Goal: Information Seeking & Learning: Learn about a topic

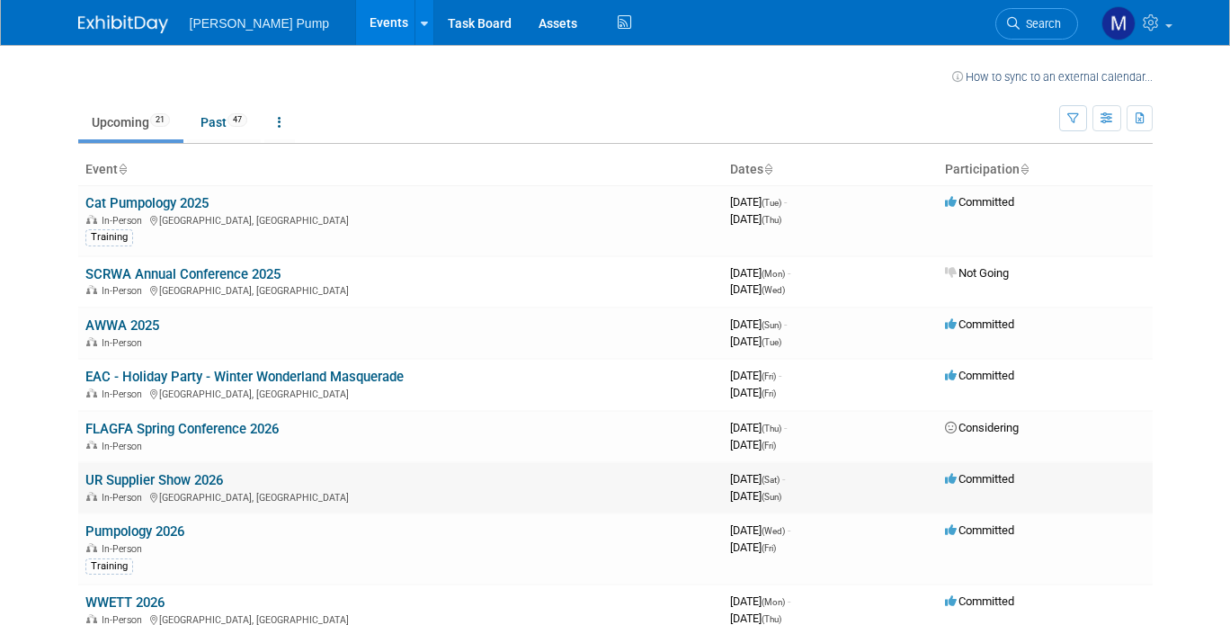
click at [198, 479] on link "UR Supplier Show 2026" at bounding box center [154, 480] width 138 height 16
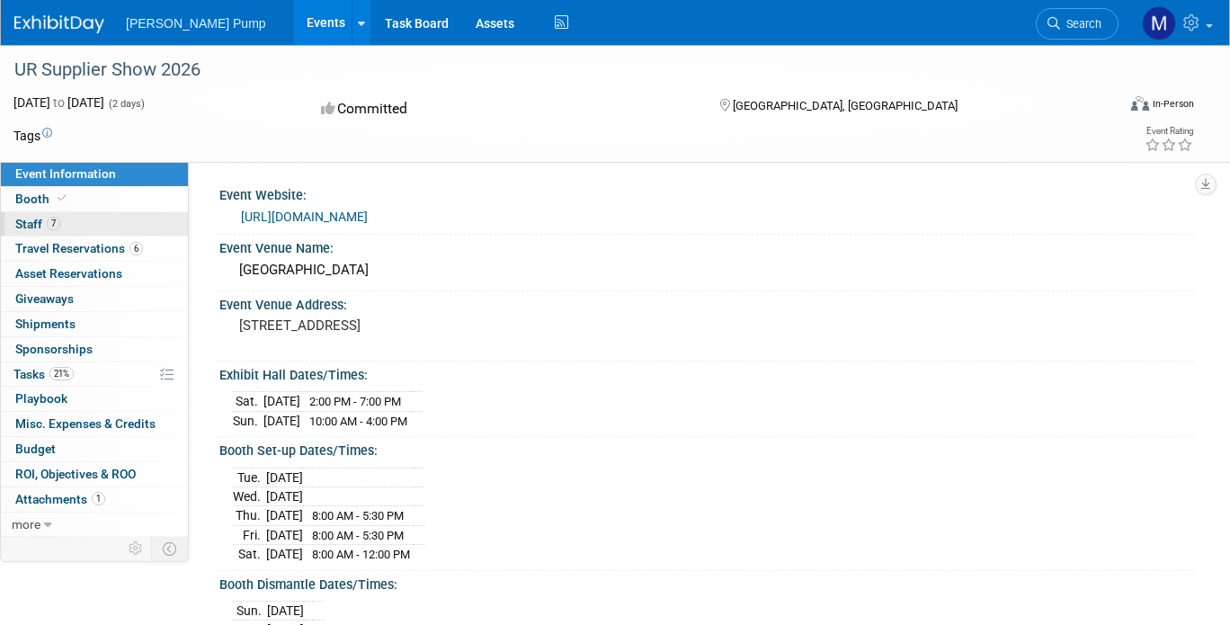
click at [29, 222] on span "Staff 7" at bounding box center [37, 224] width 45 height 14
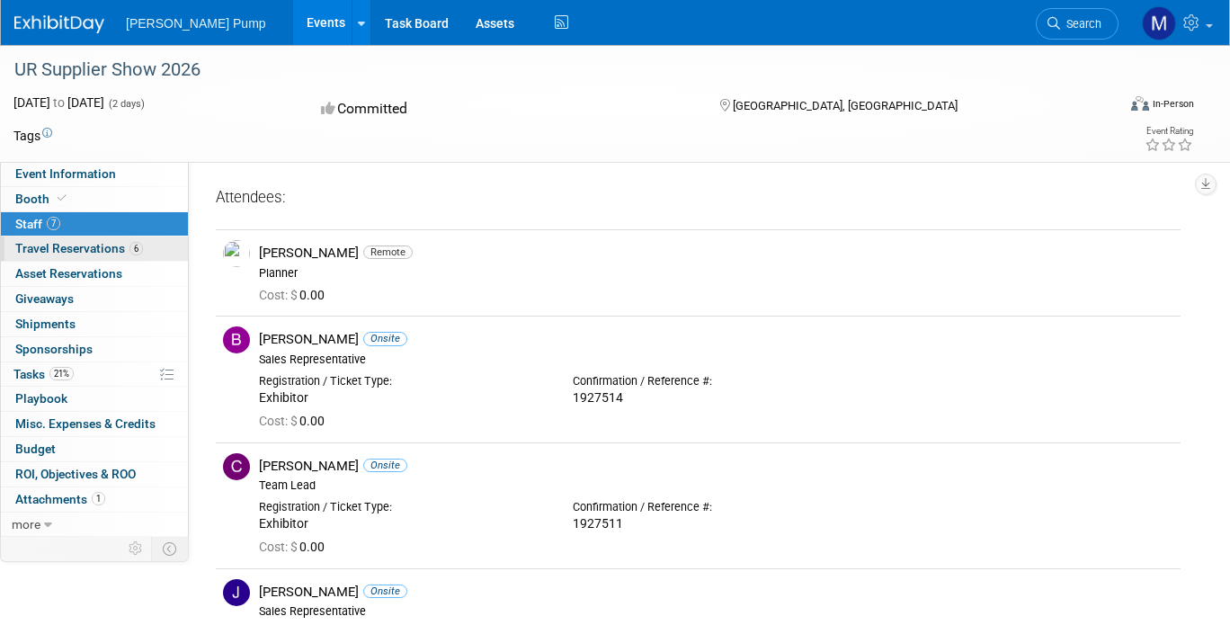
click at [42, 248] on span "Travel Reservations 6" at bounding box center [79, 248] width 128 height 14
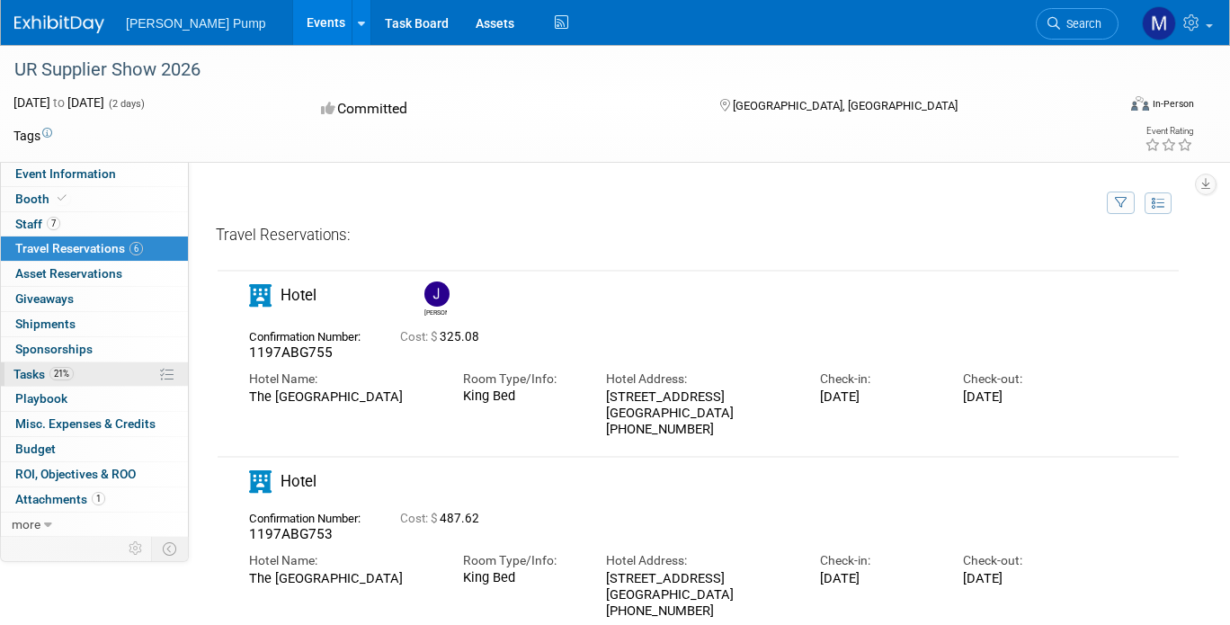
click at [30, 368] on span "Tasks 21%" at bounding box center [43, 374] width 60 height 14
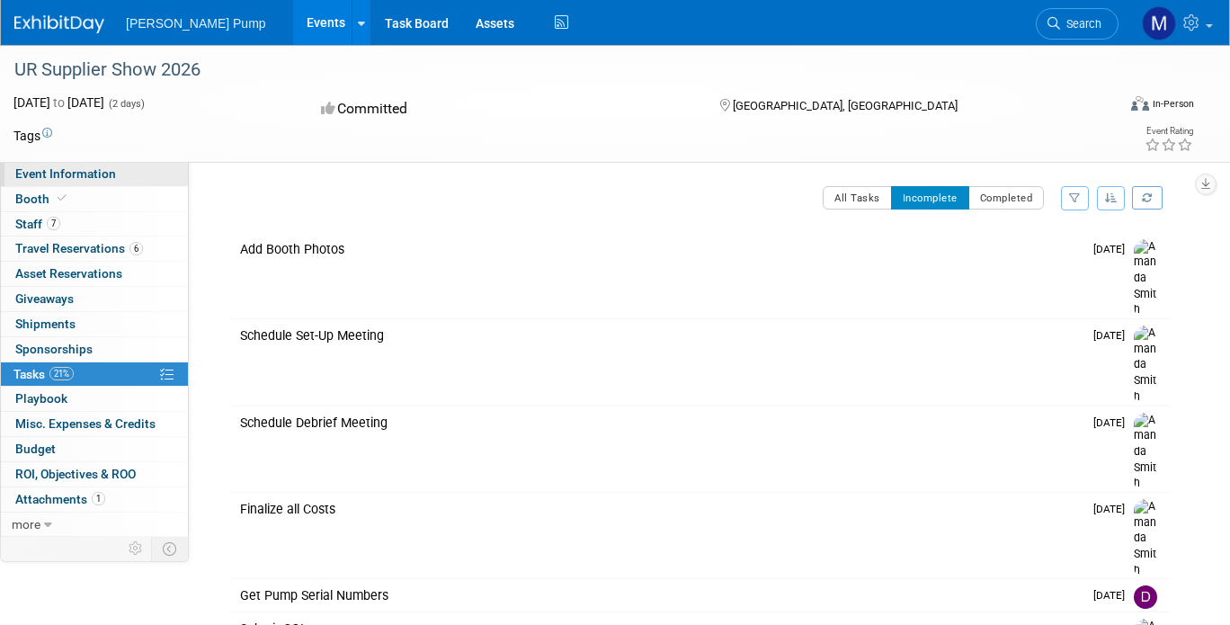
click at [53, 183] on link "Event Information" at bounding box center [94, 174] width 187 height 24
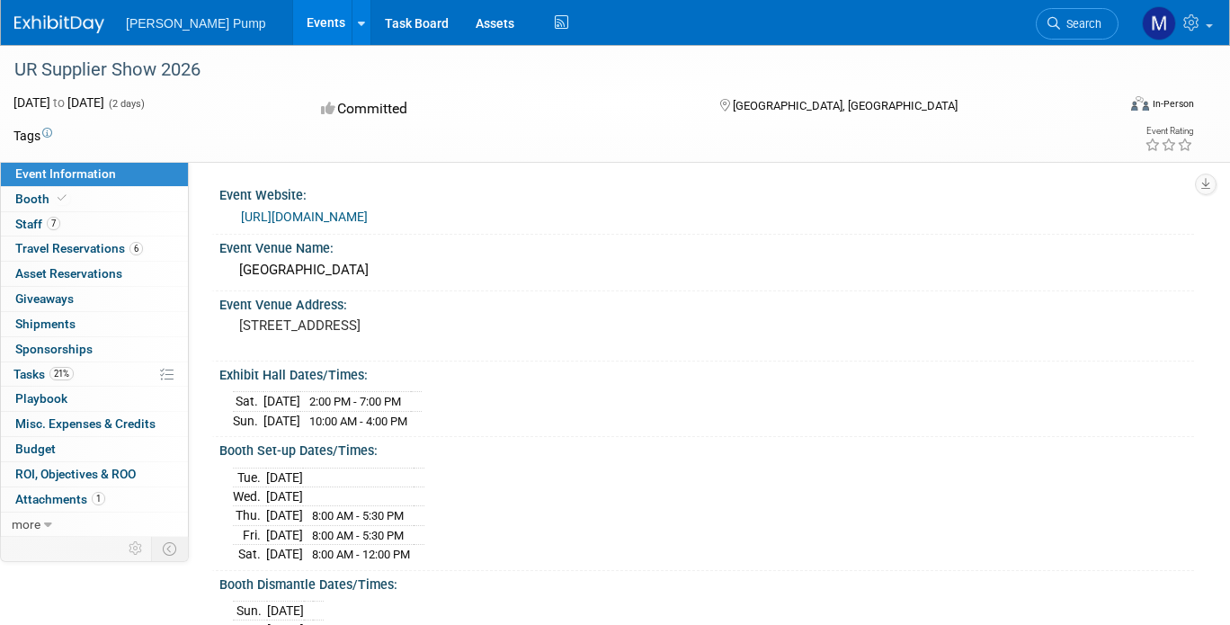
click at [293, 23] on link "Events" at bounding box center [326, 22] width 66 height 45
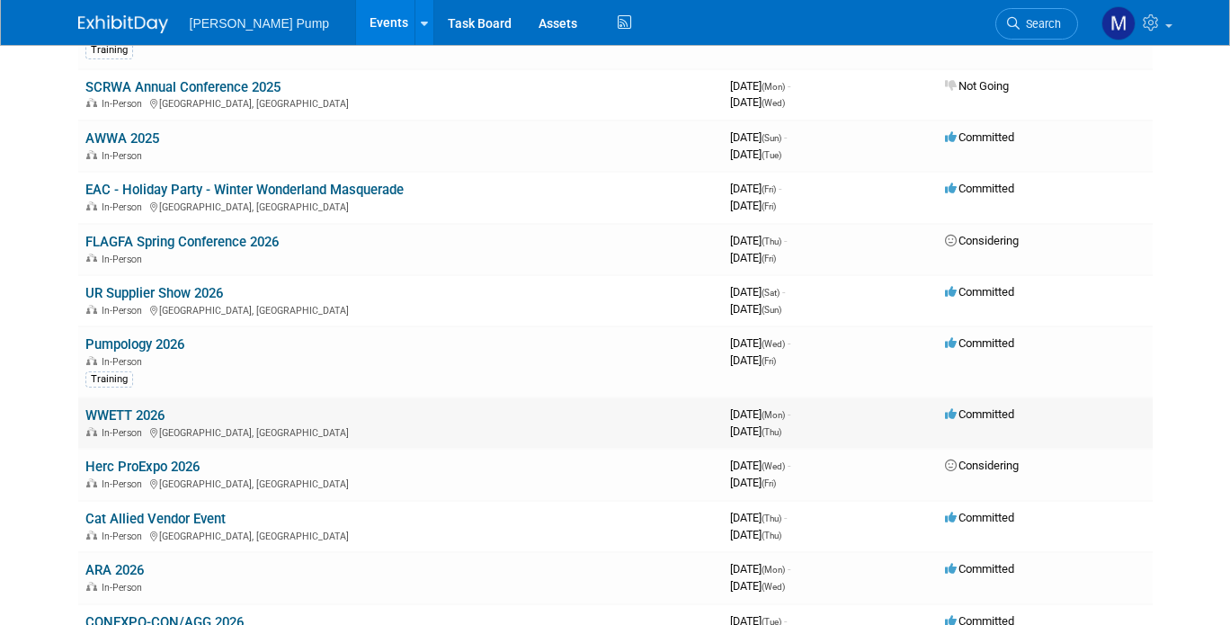
scroll to position [270, 0]
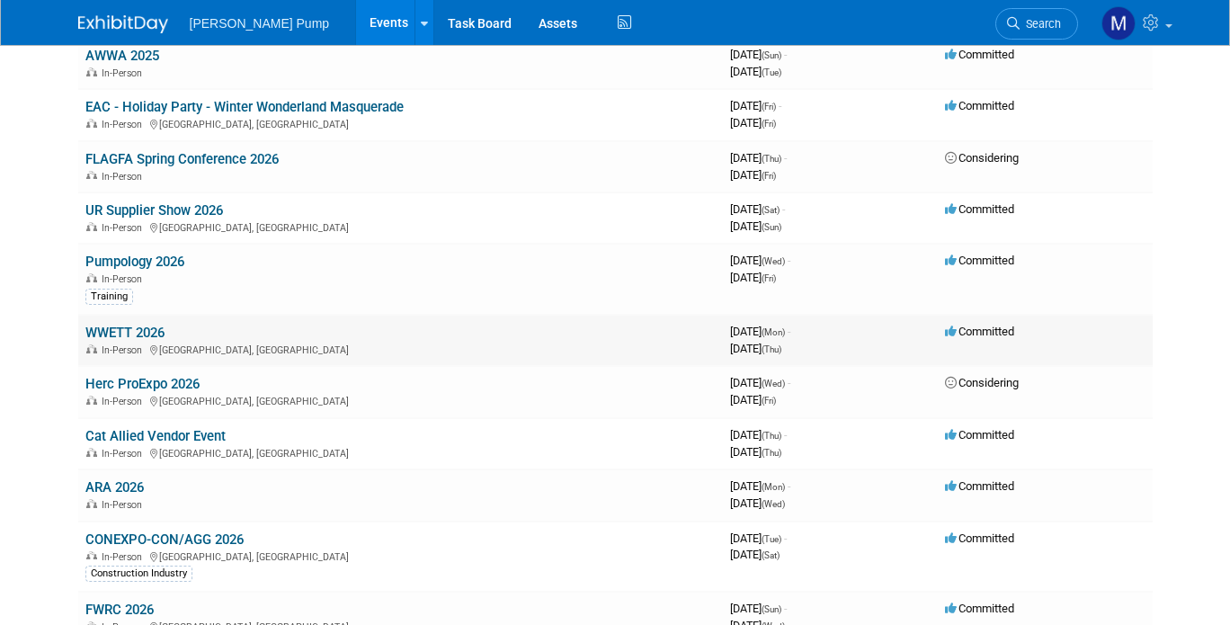
click at [136, 334] on link "WWETT 2026" at bounding box center [124, 333] width 79 height 16
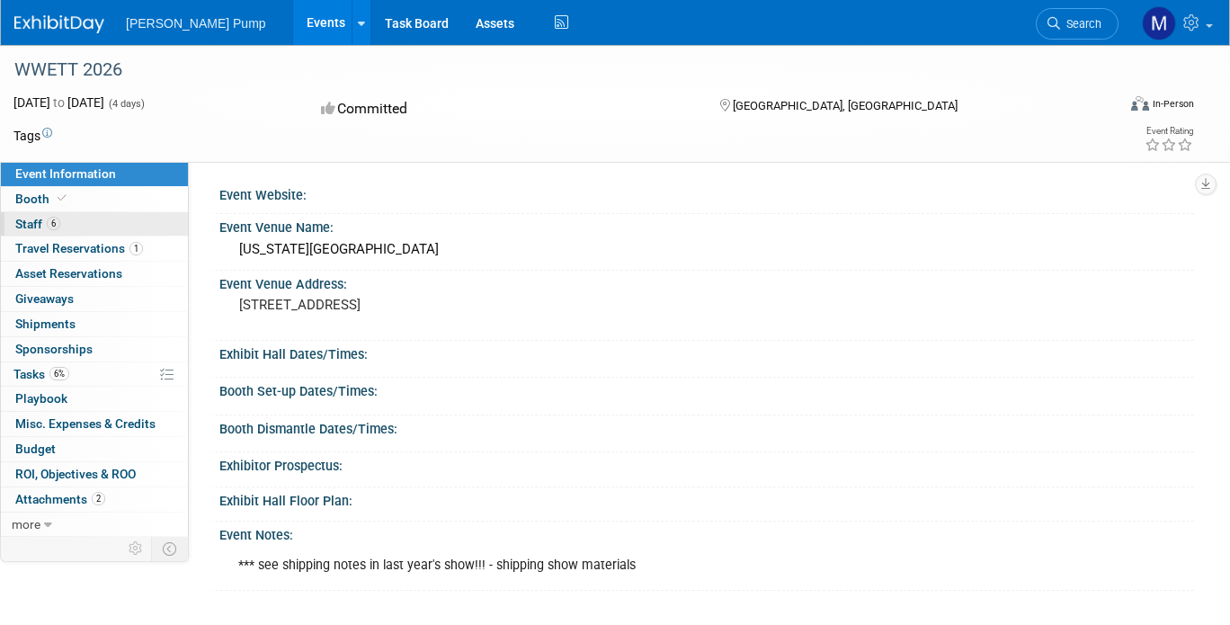
click at [37, 222] on span "Staff 6" at bounding box center [37, 224] width 45 height 14
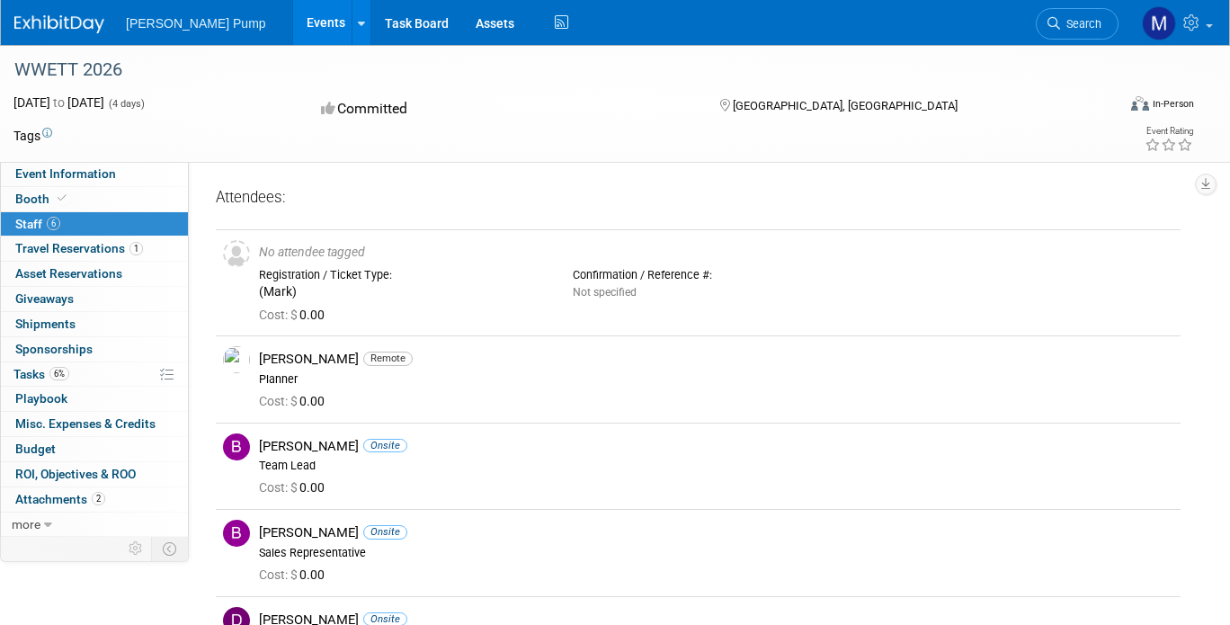
click at [293, 25] on link "Events" at bounding box center [326, 22] width 66 height 45
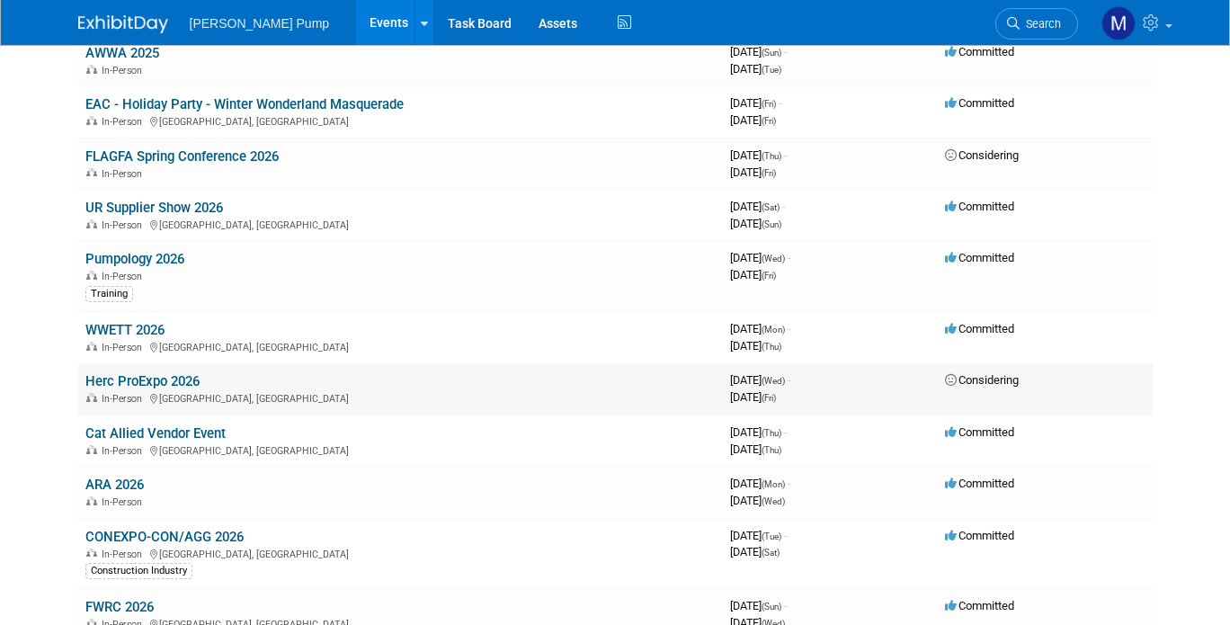
scroll to position [360, 0]
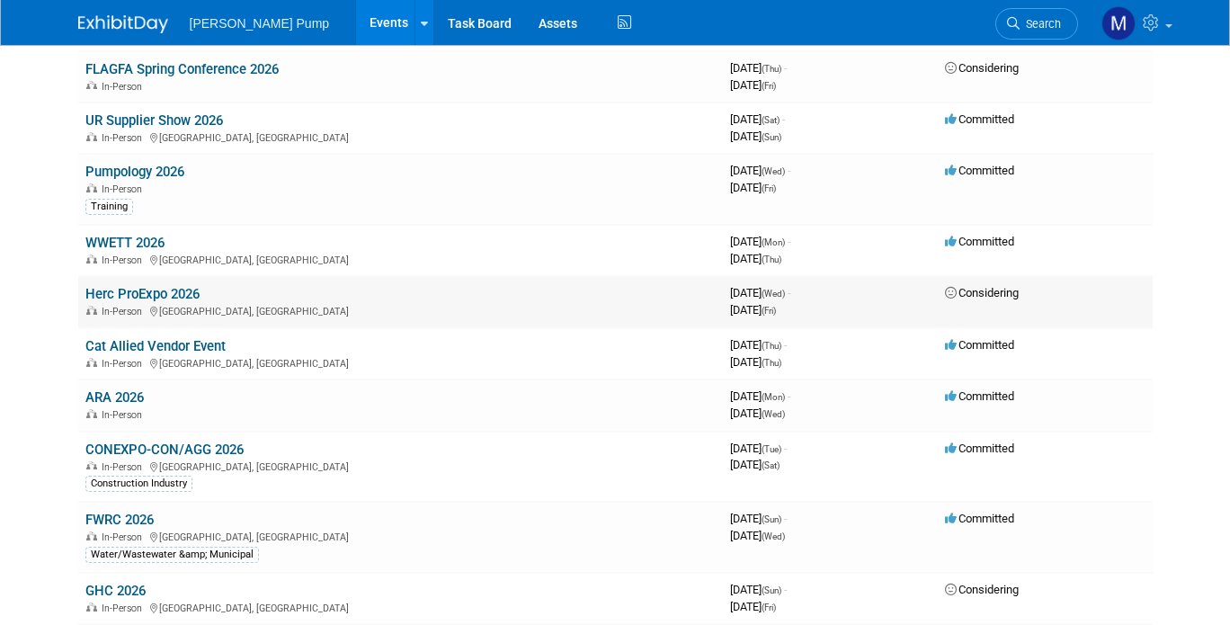
click at [138, 303] on div "In-Person [GEOGRAPHIC_DATA], [GEOGRAPHIC_DATA]" at bounding box center [400, 310] width 630 height 14
click at [144, 298] on link "Herc ProExpo 2026" at bounding box center [142, 294] width 114 height 16
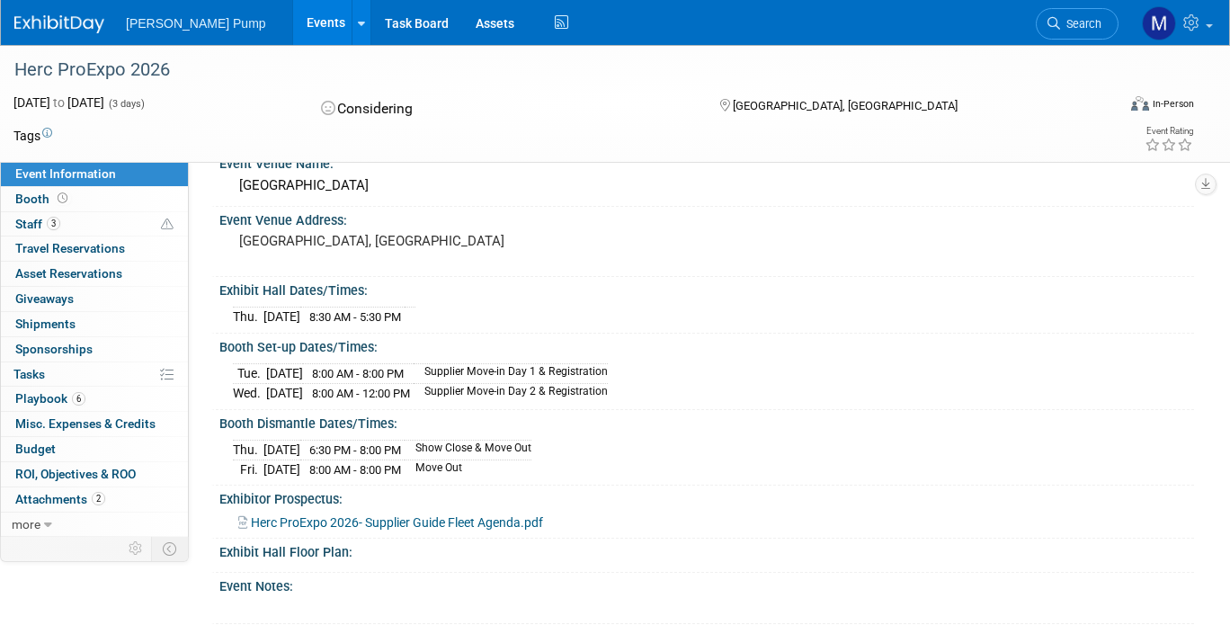
scroll to position [90, 0]
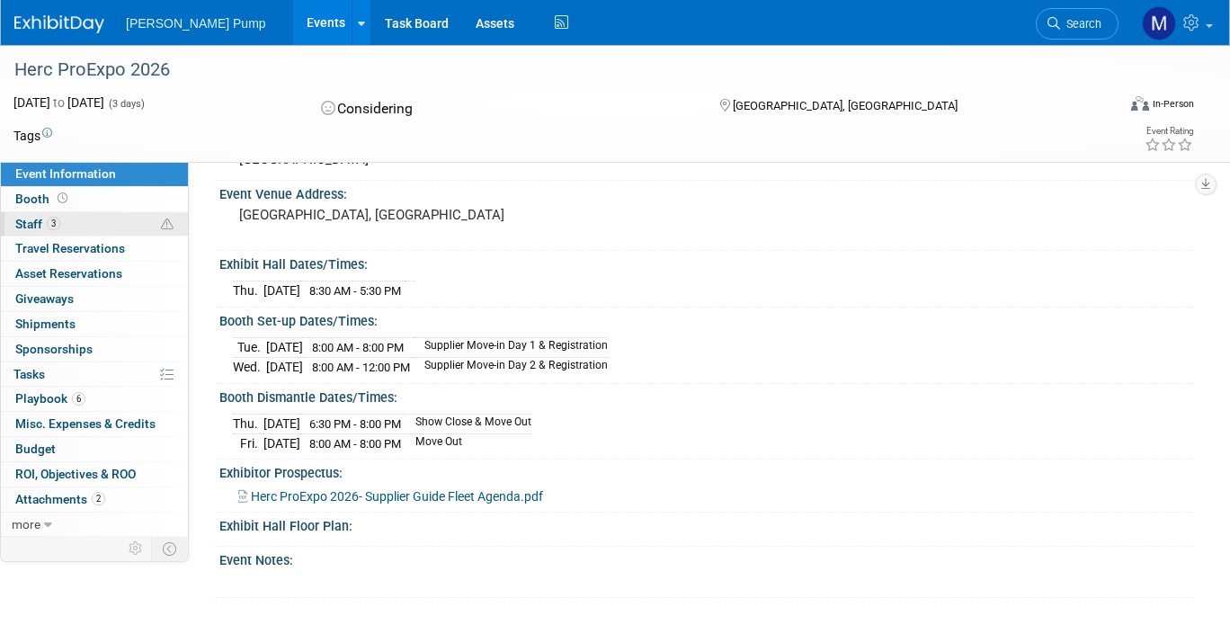
click at [28, 224] on span "Staff 3" at bounding box center [37, 224] width 45 height 14
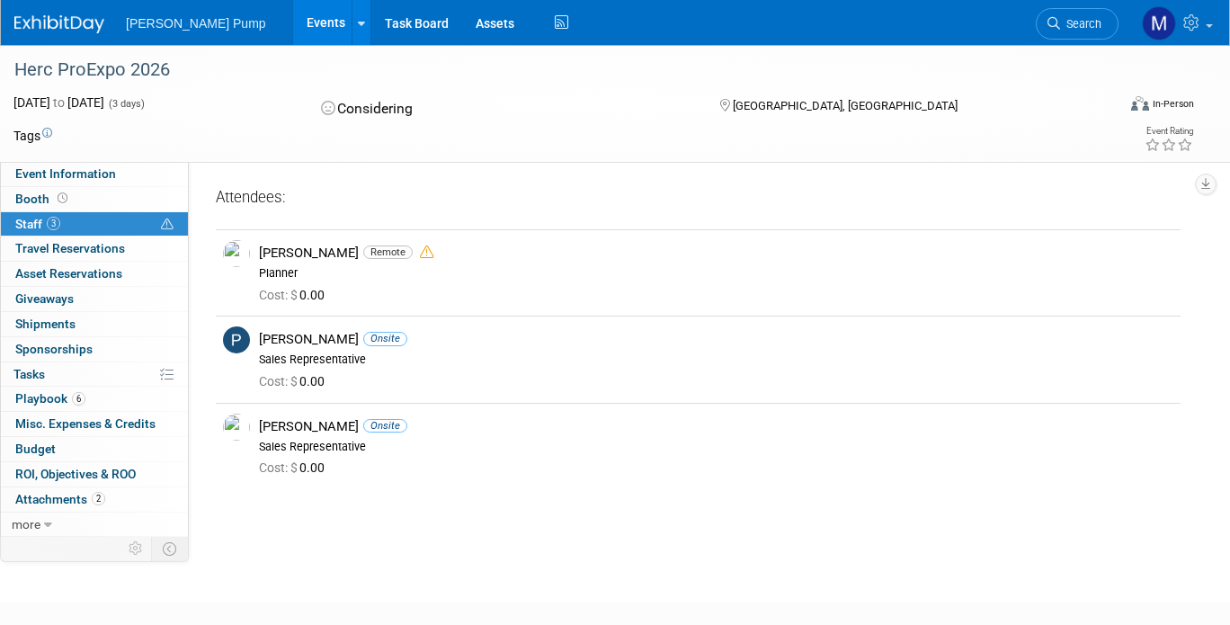
click at [293, 22] on link "Events" at bounding box center [326, 22] width 66 height 45
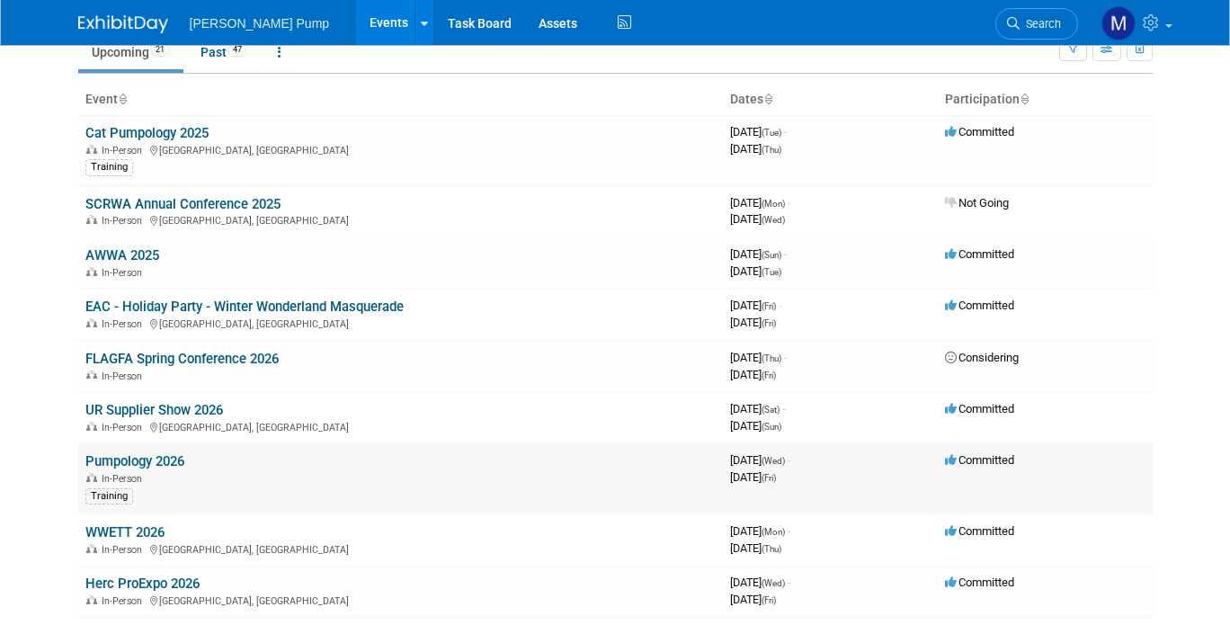
scroll to position [270, 0]
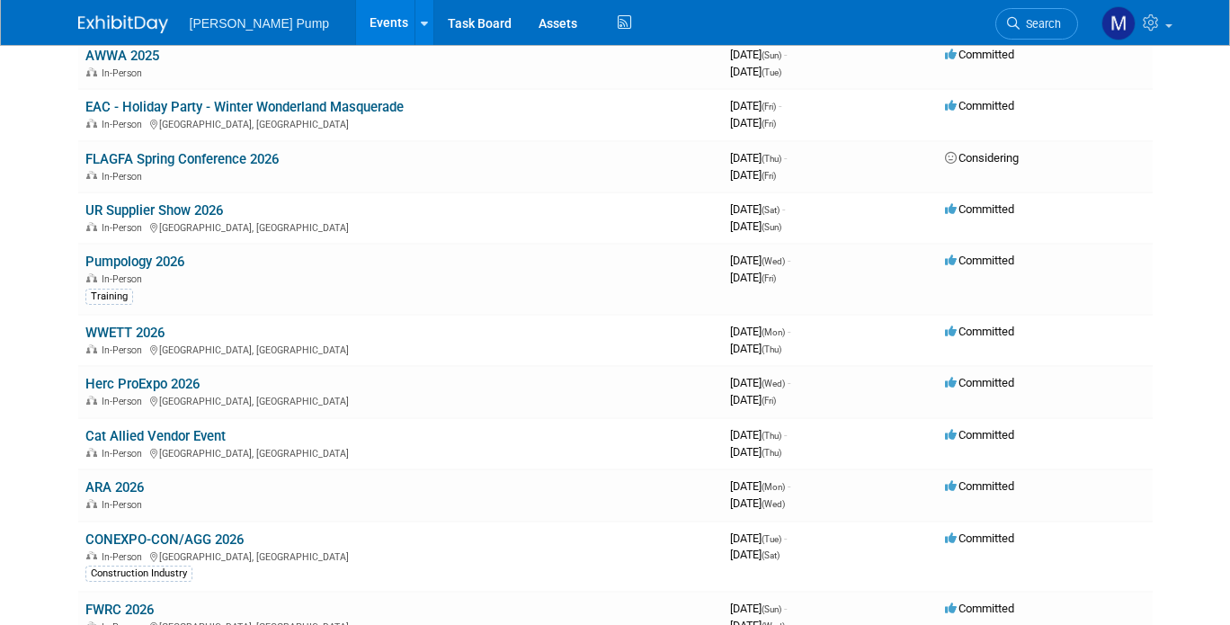
click at [135, 434] on link "Cat Allied Vendor Event" at bounding box center [155, 436] width 140 height 16
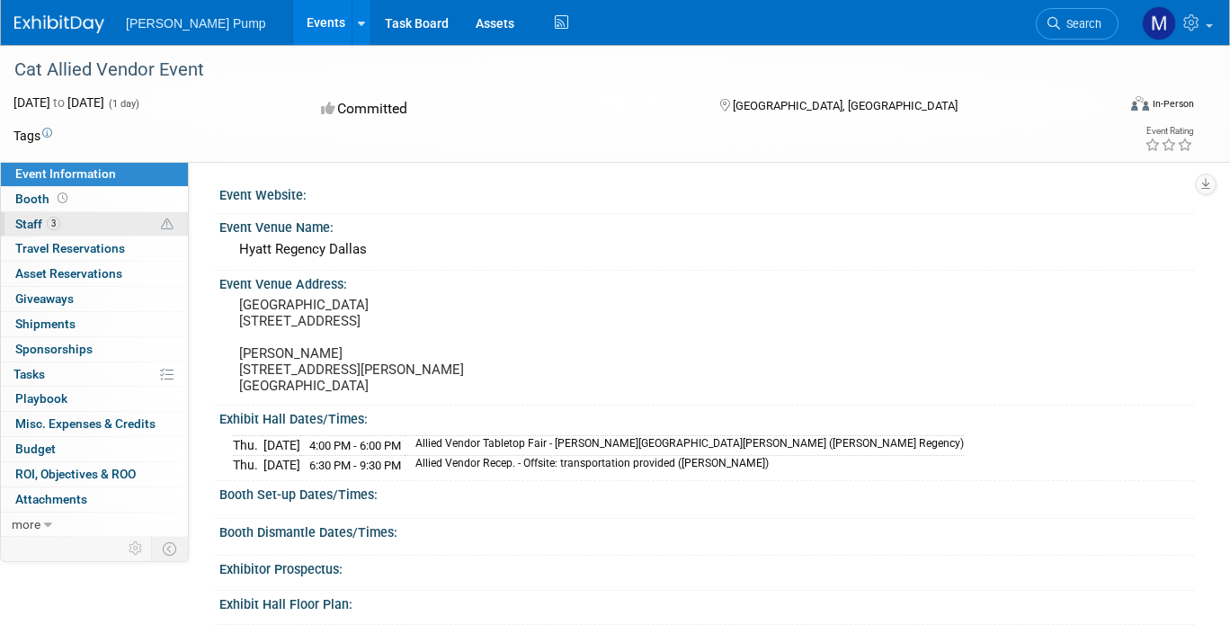
click at [30, 224] on span "Staff 3" at bounding box center [37, 224] width 45 height 14
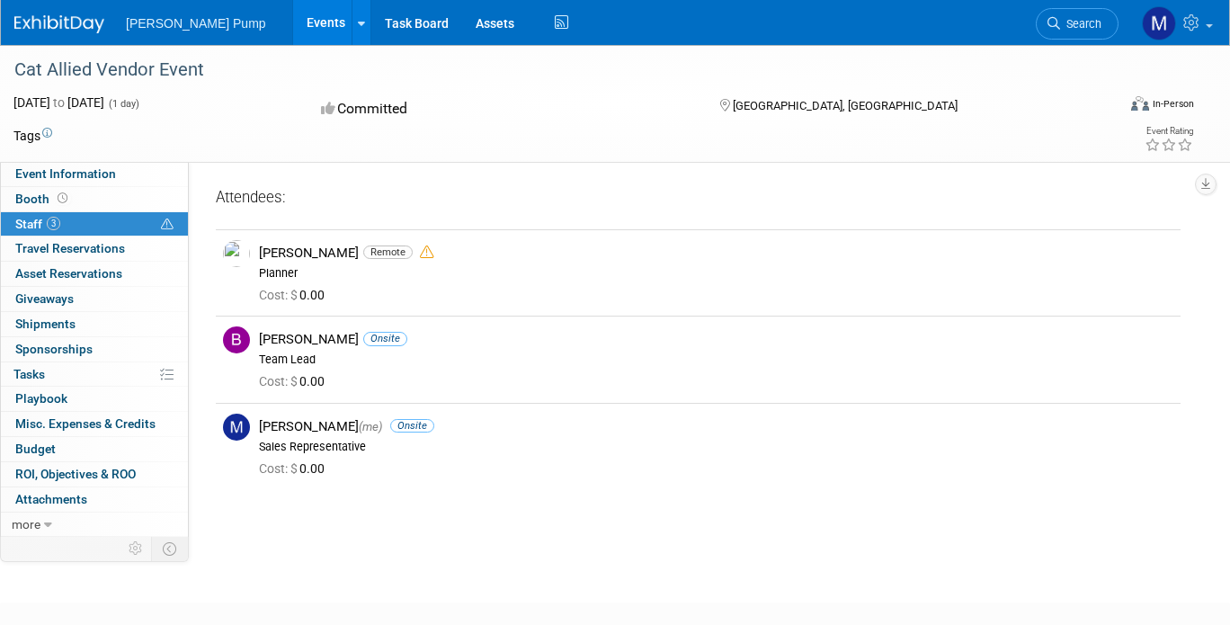
click at [293, 21] on link "Events" at bounding box center [326, 22] width 66 height 45
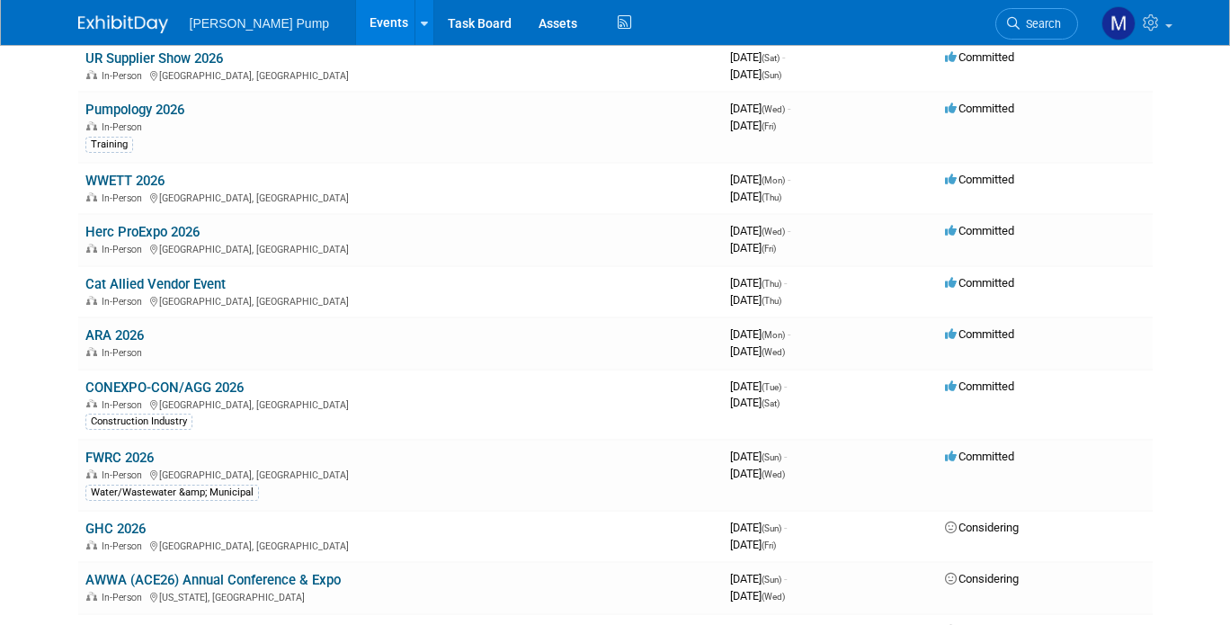
scroll to position [450, 0]
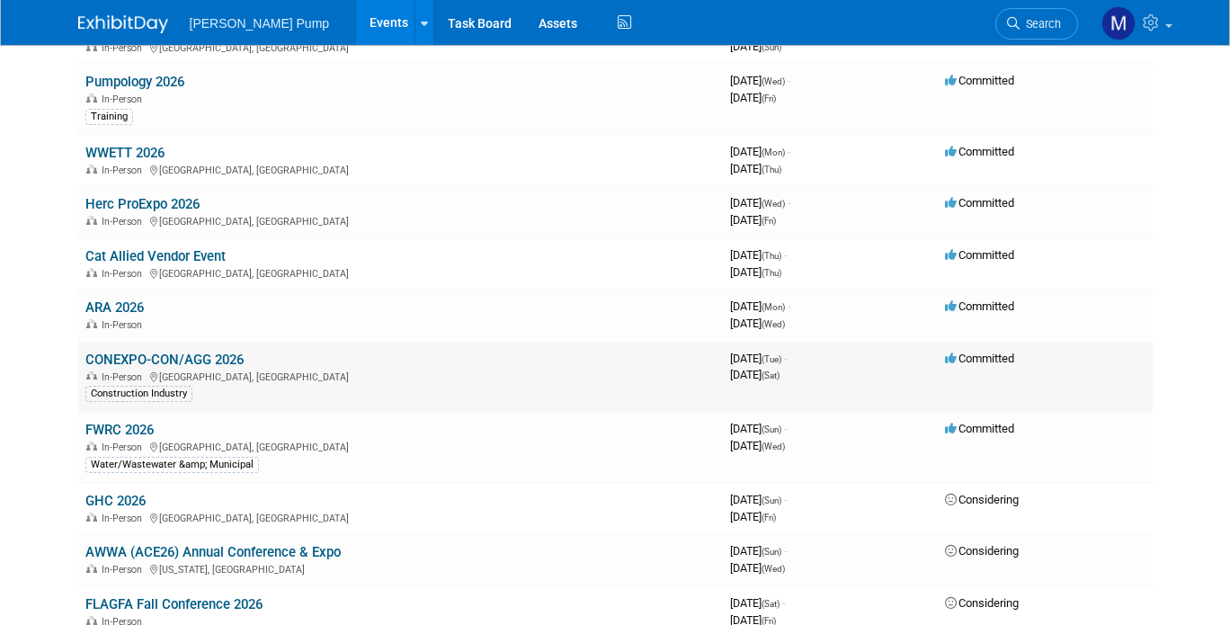
click at [147, 361] on link "CONEXPO-CON/AGG 2026" at bounding box center [164, 360] width 158 height 16
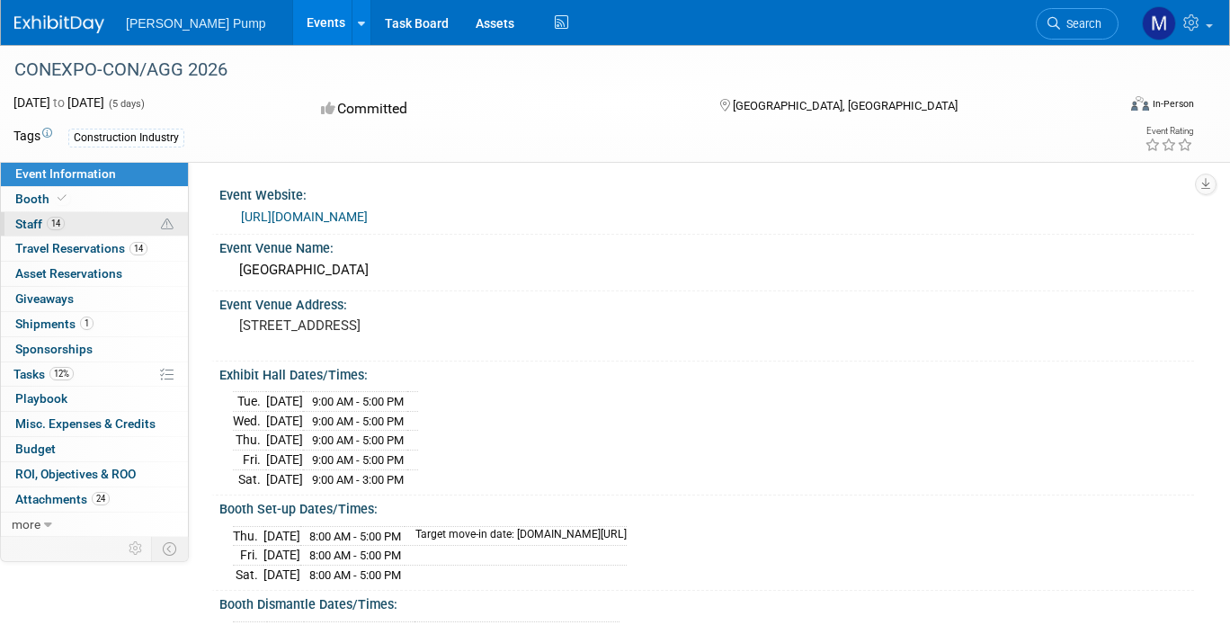
click at [34, 218] on span "Staff 14" at bounding box center [39, 224] width 49 height 14
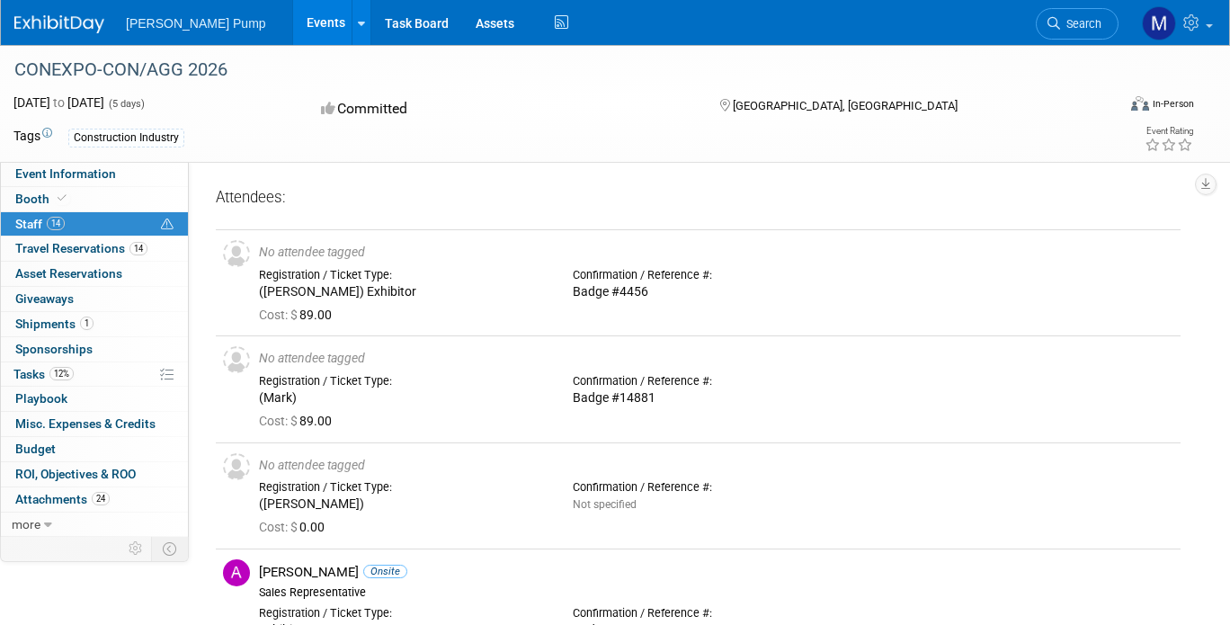
click at [293, 28] on link "Events" at bounding box center [326, 22] width 66 height 45
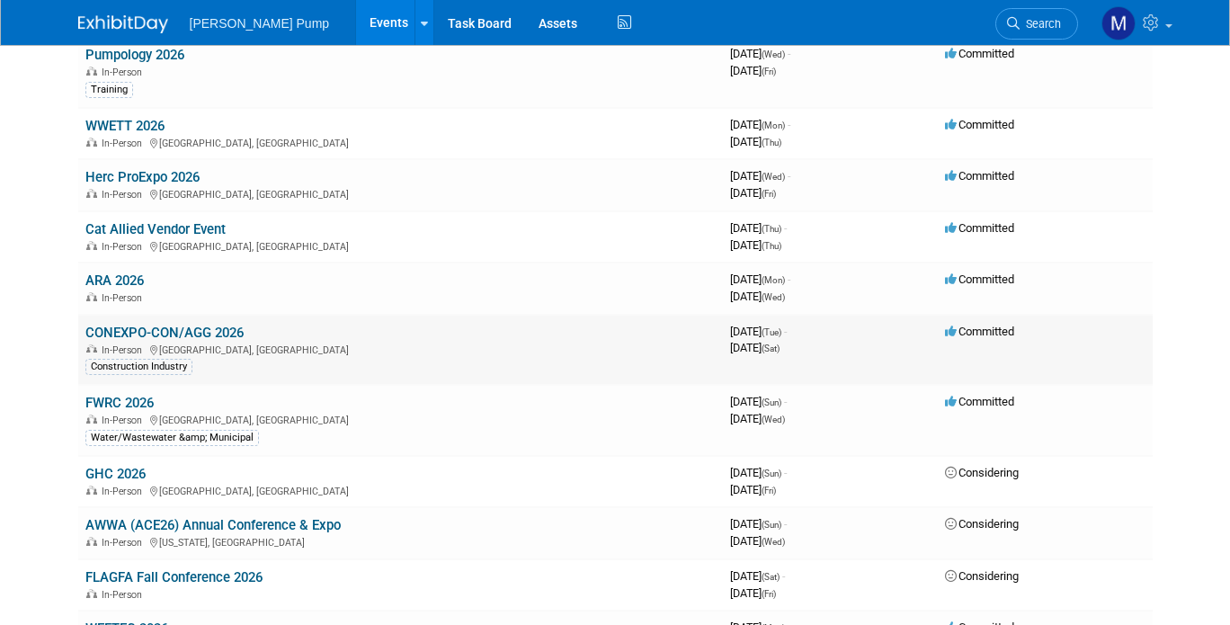
scroll to position [450, 0]
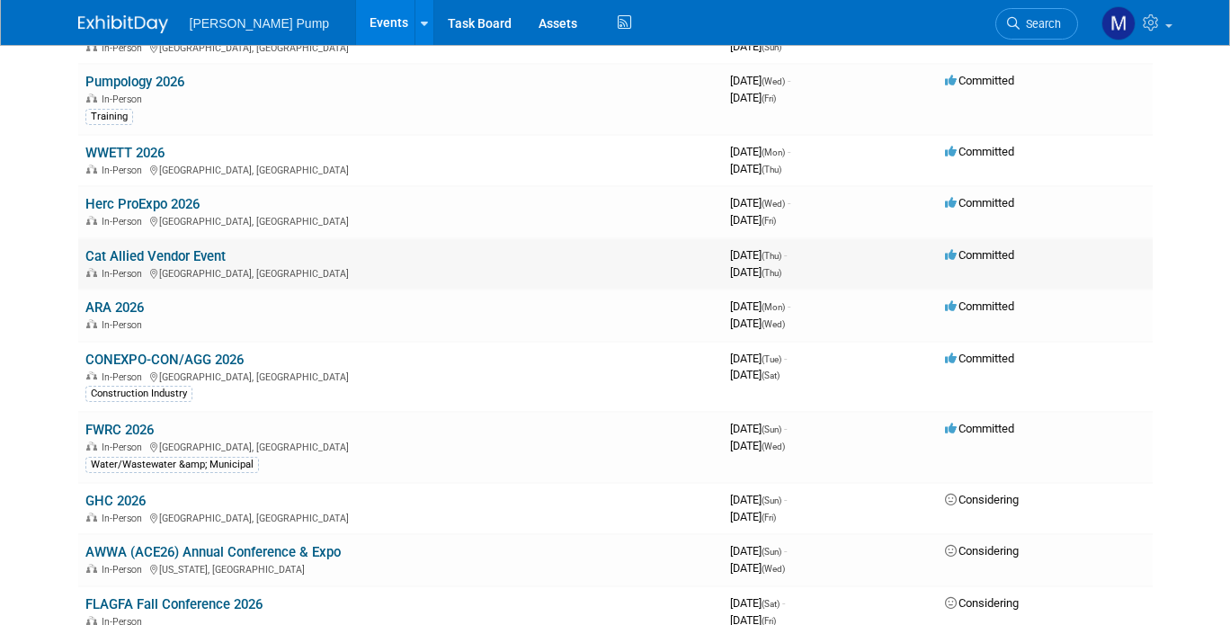
click at [144, 260] on link "Cat Allied Vendor Event" at bounding box center [155, 256] width 140 height 16
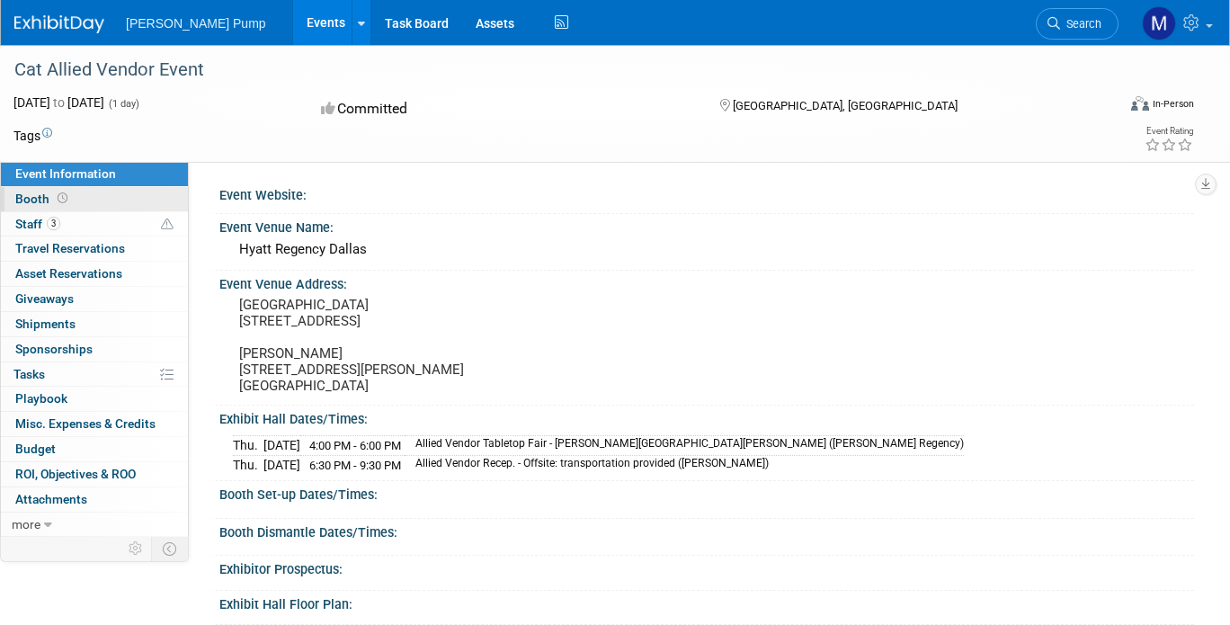
click at [30, 201] on span "Booth" at bounding box center [43, 199] width 56 height 14
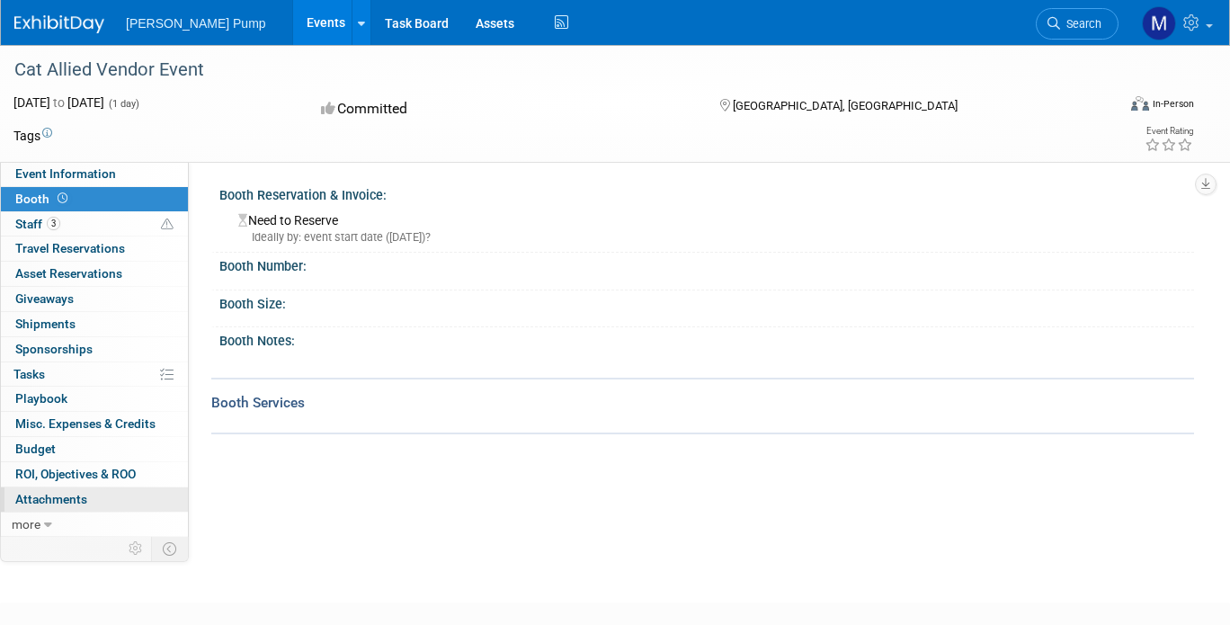
click at [51, 495] on span "Attachments 0" at bounding box center [51, 499] width 72 height 14
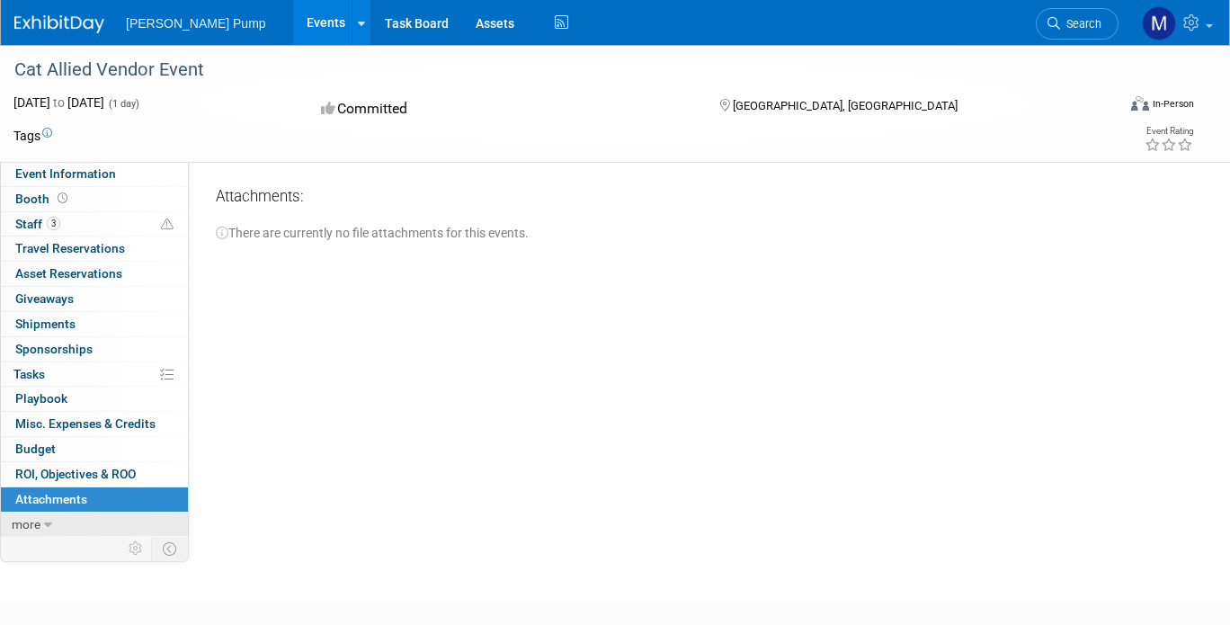
click at [45, 522] on icon at bounding box center [48, 525] width 8 height 13
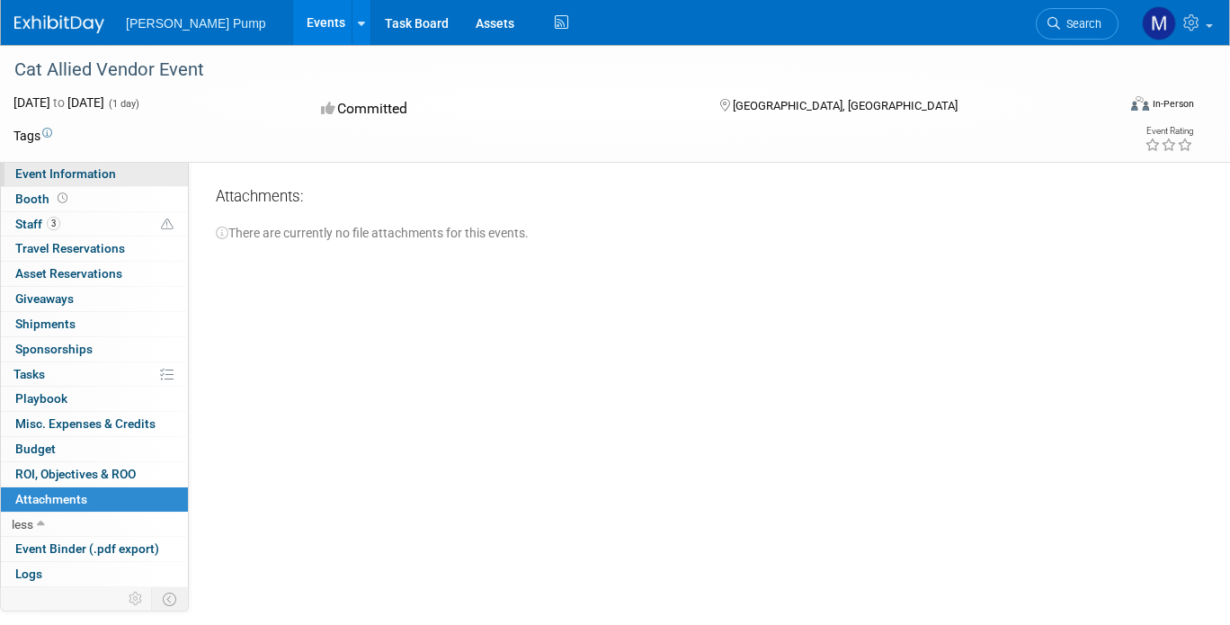
click at [49, 176] on span "Event Information" at bounding box center [65, 173] width 101 height 14
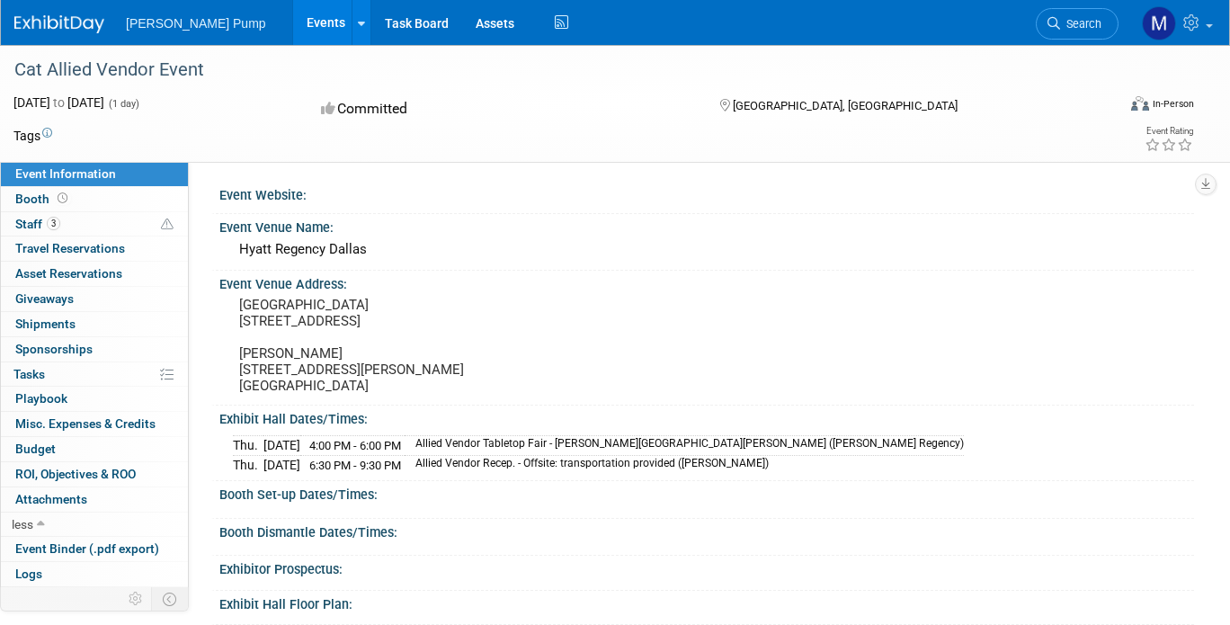
click at [293, 26] on link "Events" at bounding box center [326, 22] width 66 height 45
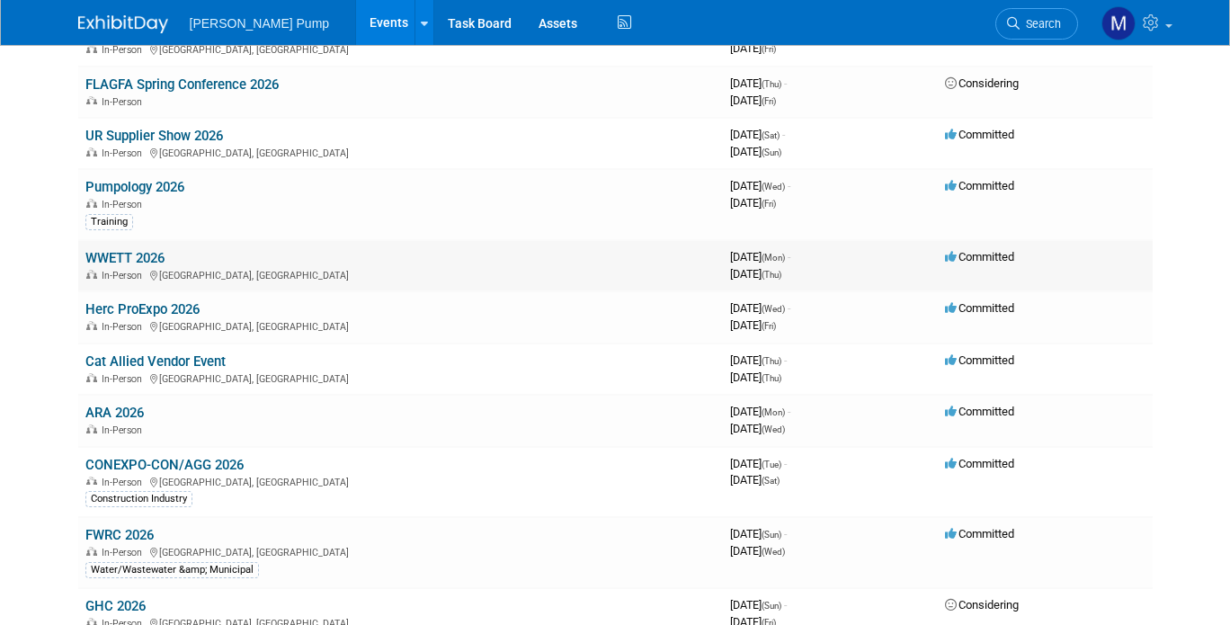
scroll to position [360, 0]
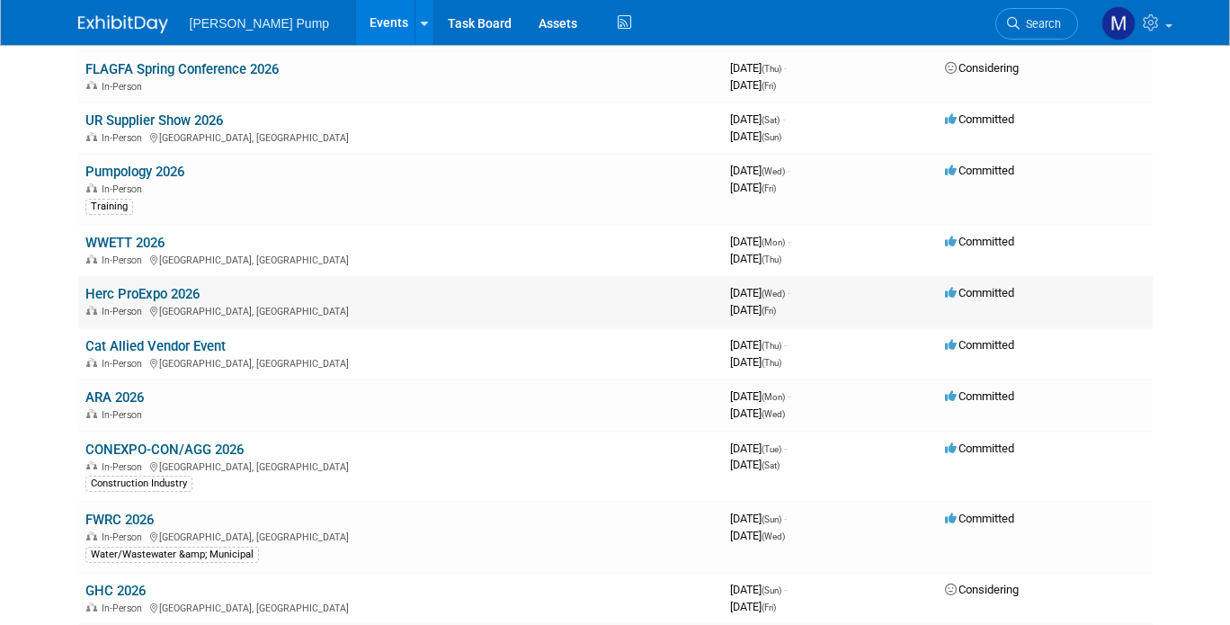
click at [117, 296] on link "Herc ProExpo 2026" at bounding box center [142, 294] width 114 height 16
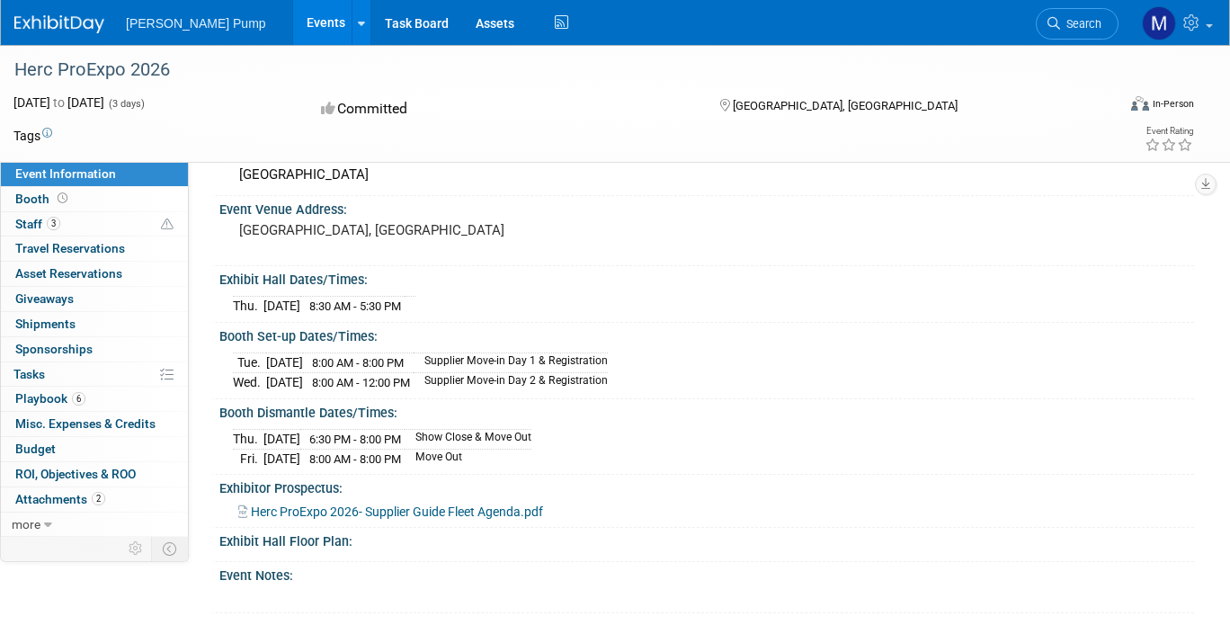
scroll to position [90, 0]
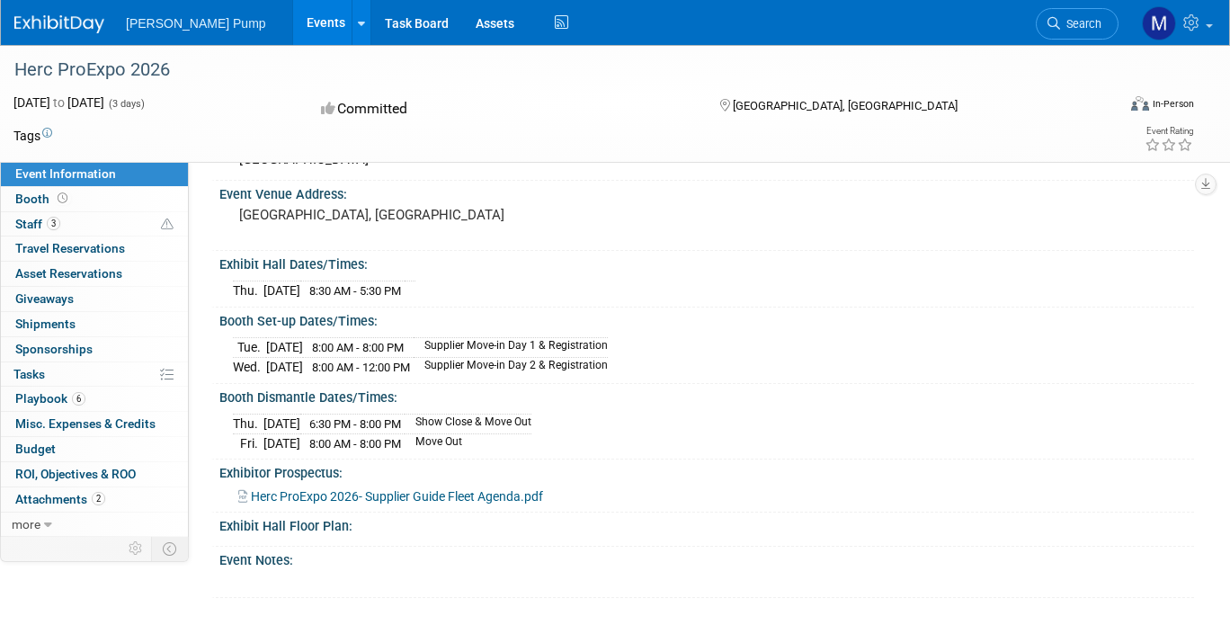
click at [466, 495] on span "Herc ProExpo 2026- Supplier Guide Fleet Agenda.pdf" at bounding box center [397, 496] width 292 height 14
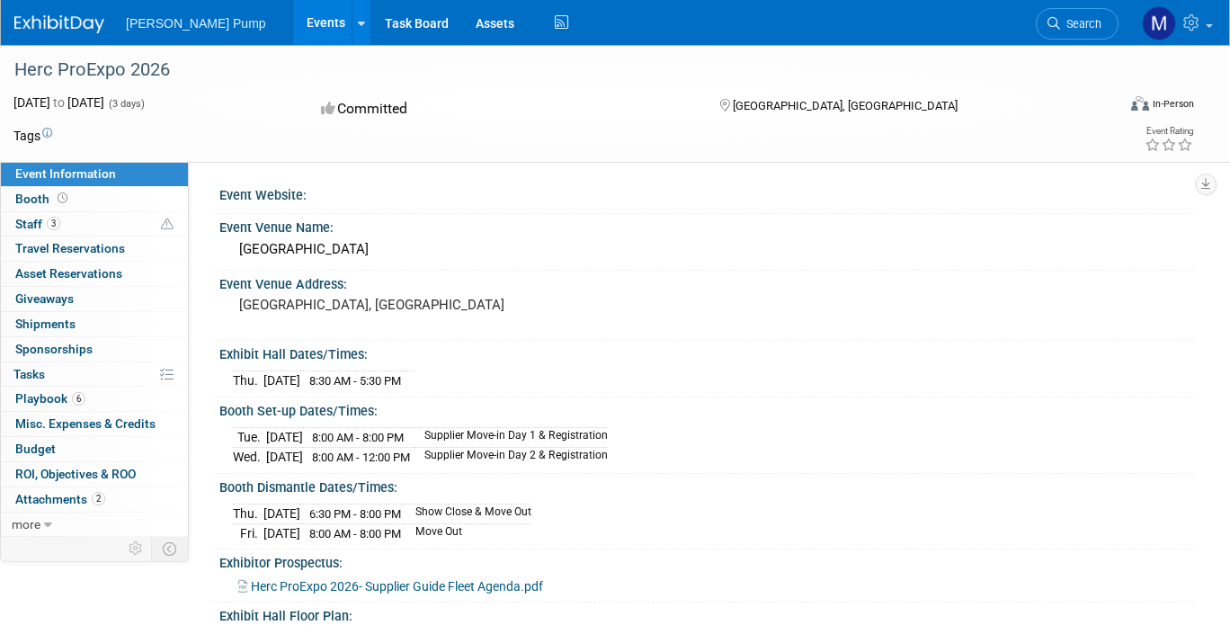
click at [293, 28] on link "Events" at bounding box center [326, 22] width 66 height 45
